Goal: Information Seeking & Learning: Learn about a topic

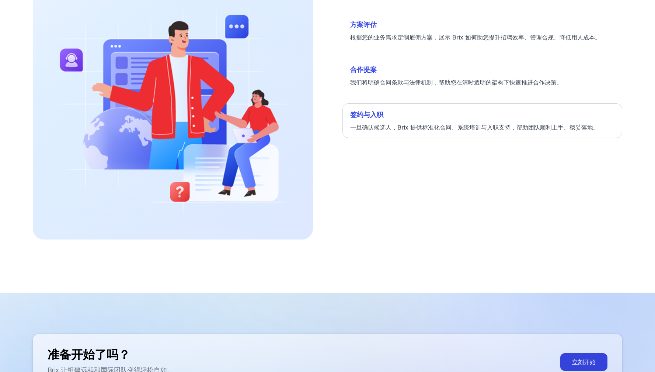
scroll to position [2292, 0]
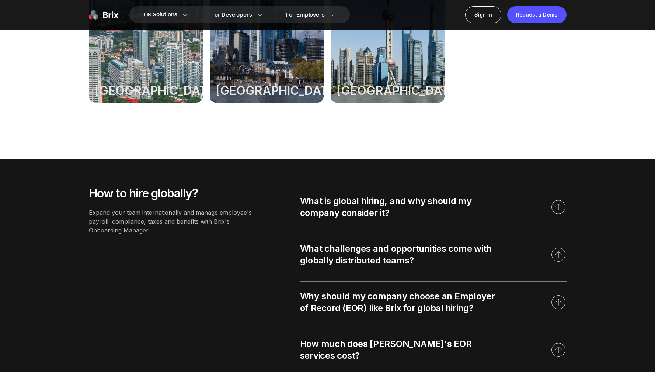
scroll to position [804, 0]
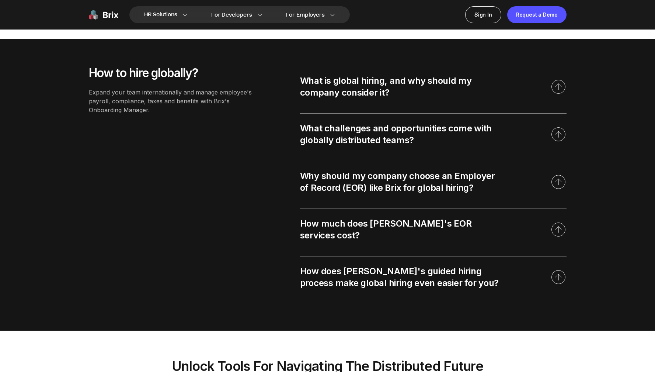
click at [561, 88] on icon at bounding box center [558, 87] width 16 height 16
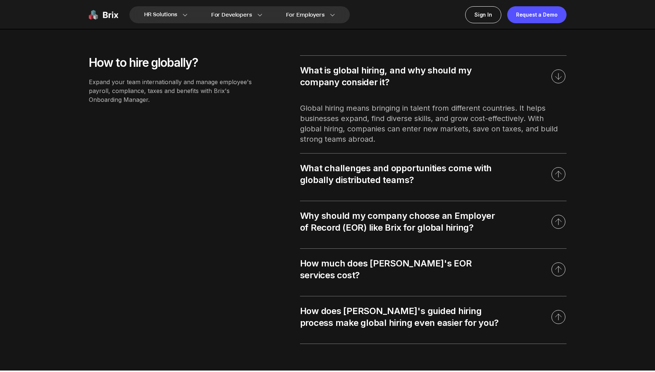
scroll to position [861, 0]
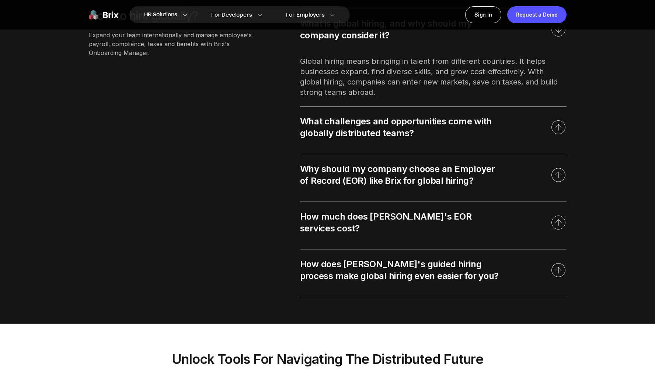
click at [440, 127] on div "What challenges and opportunities come with globally distributed teams?" at bounding box center [399, 127] width 199 height 24
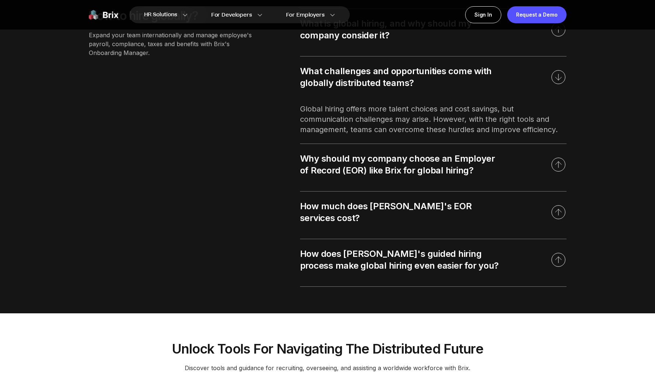
click at [443, 164] on div "Why should my company choose an Employer of Record (EOR) like Brix for global h…" at bounding box center [399, 165] width 199 height 24
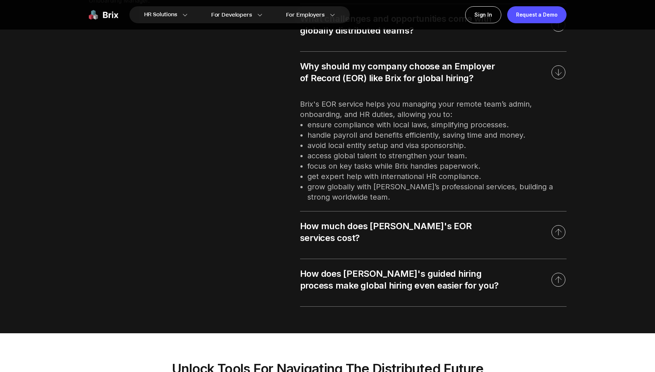
scroll to position [961, 0]
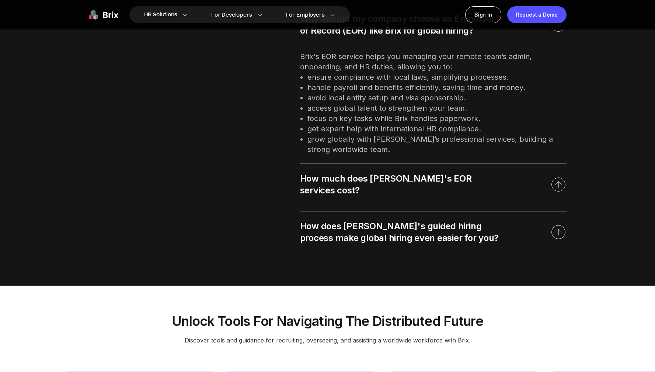
click at [424, 181] on div "How much does [PERSON_NAME]'s EOR services cost?" at bounding box center [399, 185] width 199 height 24
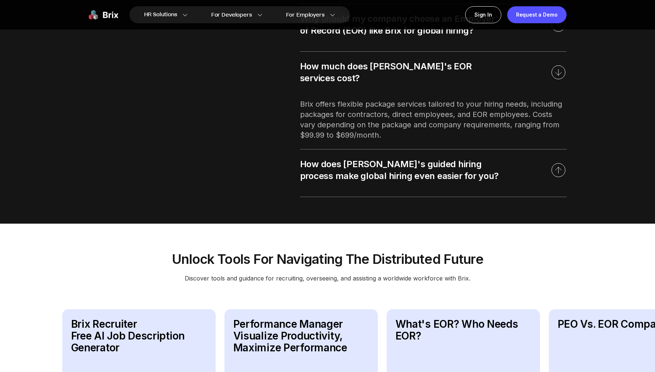
click at [425, 167] on div "How does [PERSON_NAME]'s guided hiring process make global hiring even easier f…" at bounding box center [399, 170] width 199 height 24
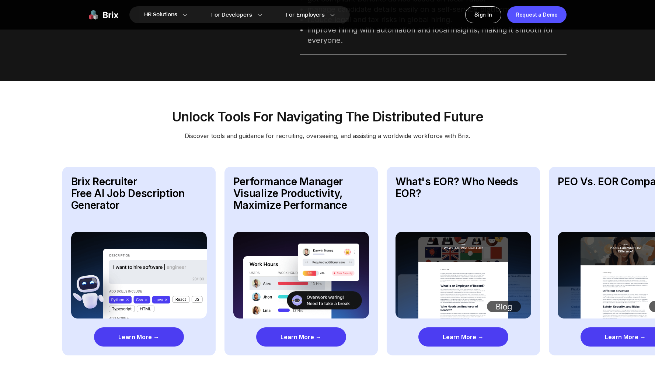
scroll to position [1141, 0]
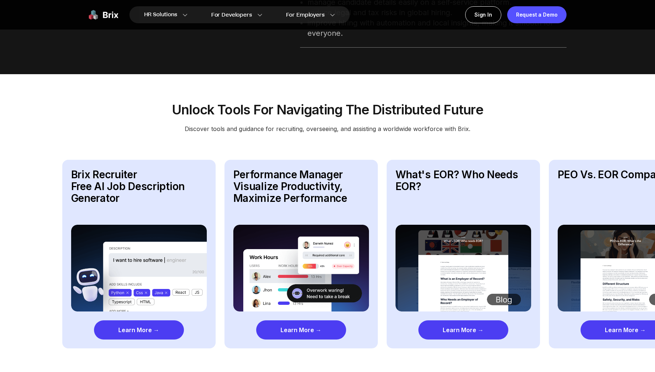
click at [475, 320] on div "Learn More →" at bounding box center [463, 329] width 90 height 19
